Goal: Find specific page/section: Find specific page/section

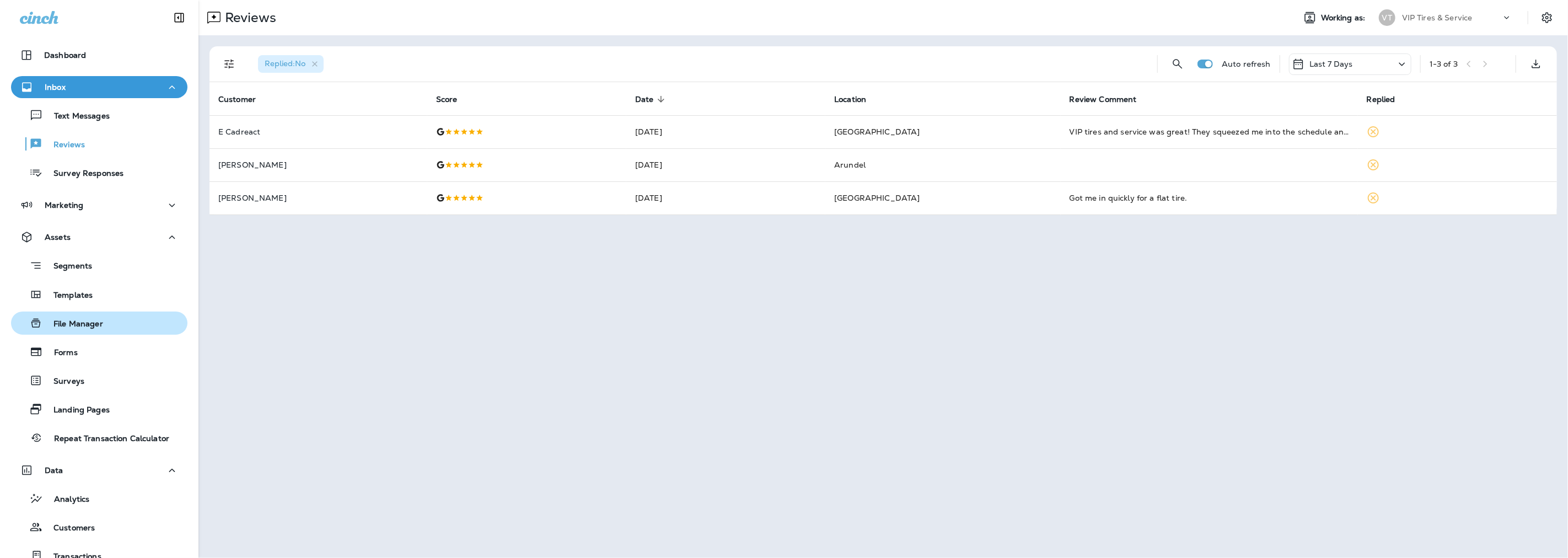
scroll to position [113, 0]
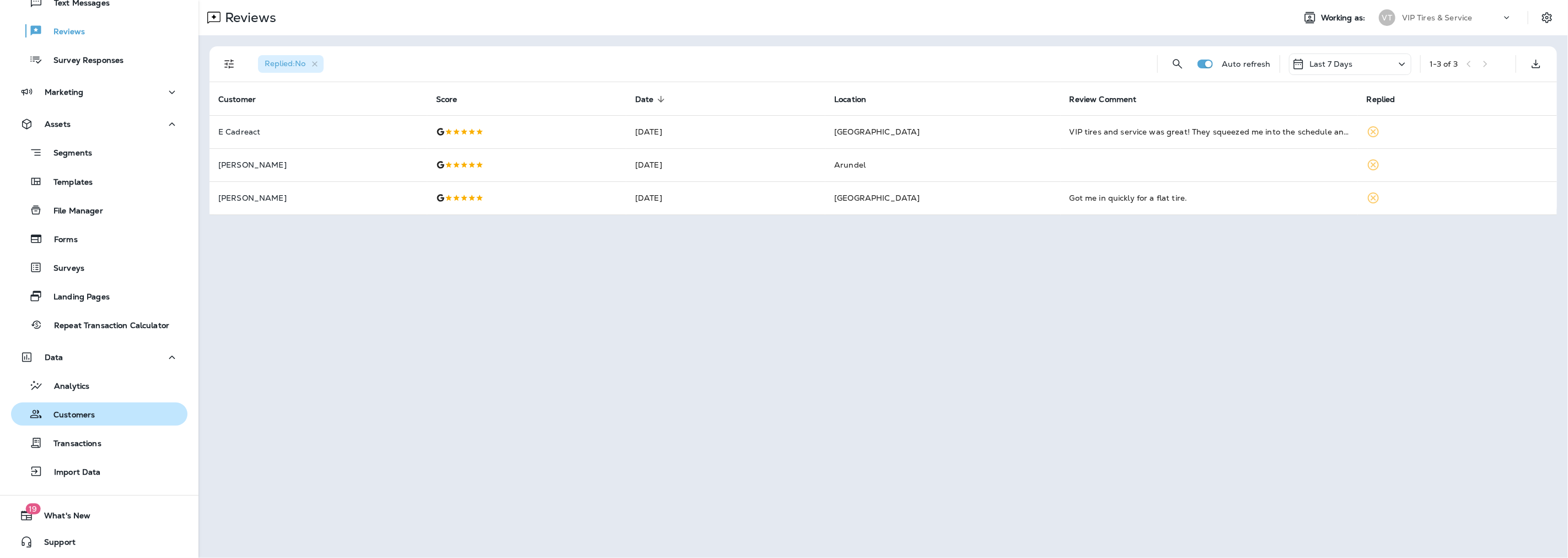
click at [65, 417] on p "Customers" at bounding box center [68, 415] width 53 height 10
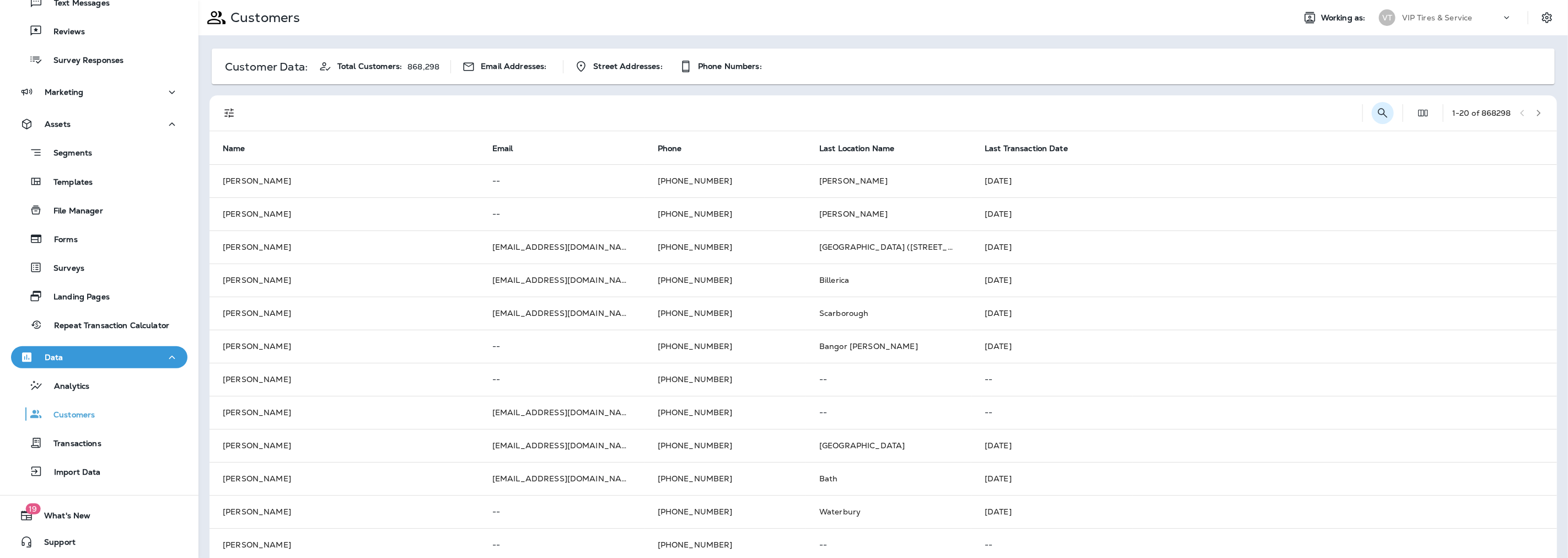
click at [1377, 114] on icon "Search Customers" at bounding box center [1383, 113] width 13 height 13
type input "**********"
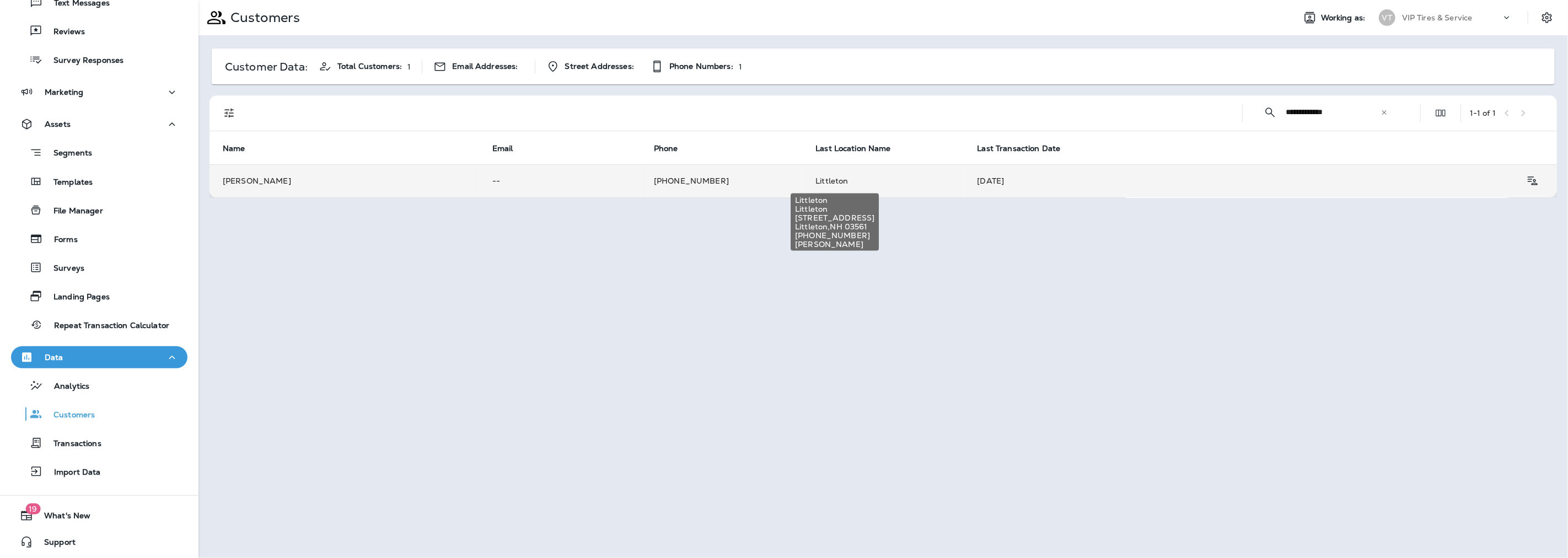
click at [827, 178] on span "Littleton" at bounding box center [831, 180] width 32 height 10
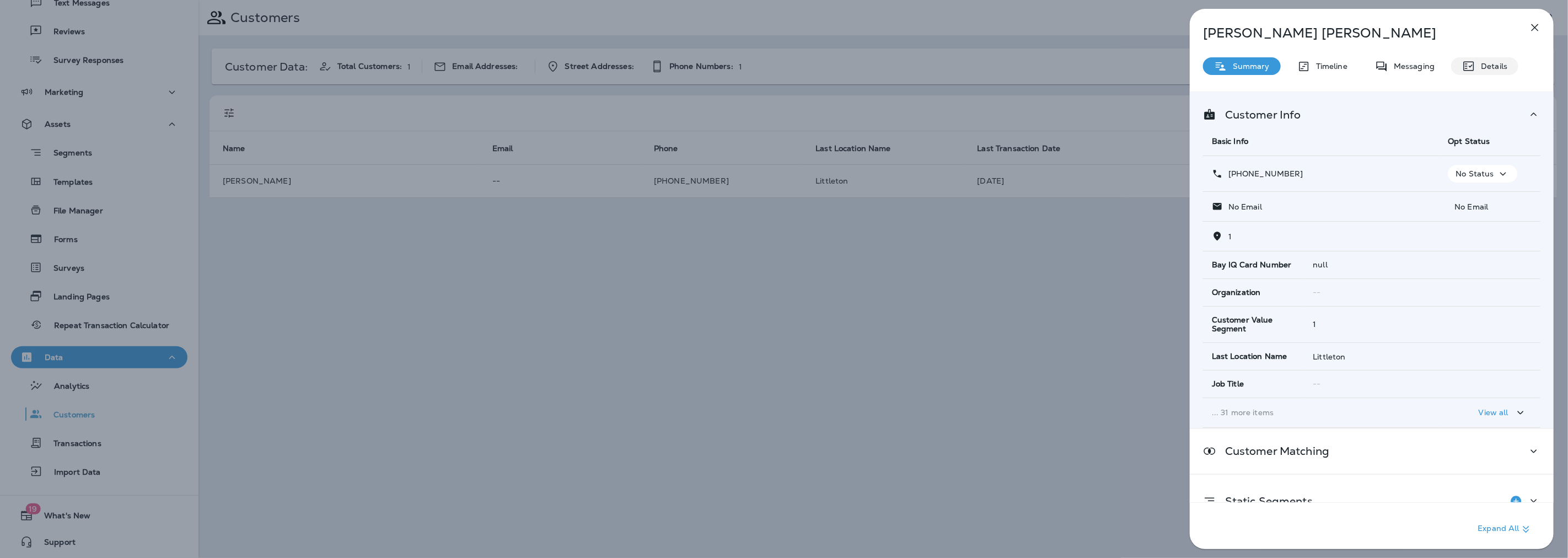
click at [1495, 62] on p "Details" at bounding box center [1491, 67] width 32 height 9
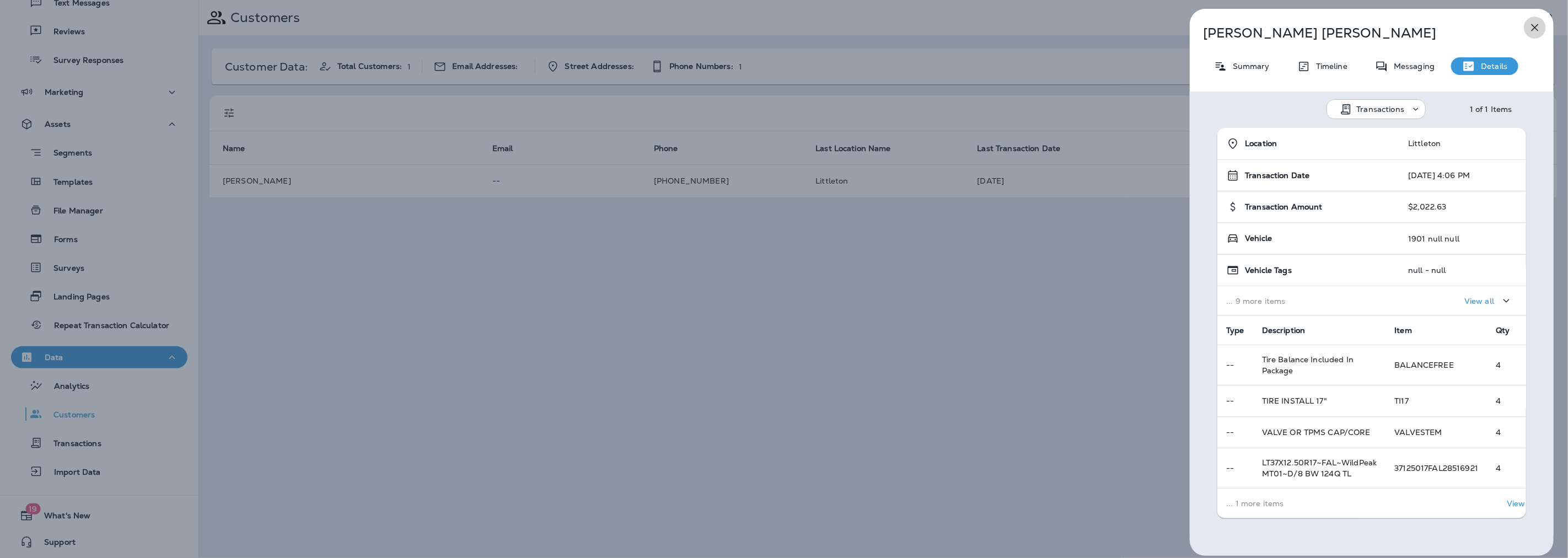
click at [1541, 30] on icon "button" at bounding box center [1535, 28] width 13 height 13
